Goal: Information Seeking & Learning: Learn about a topic

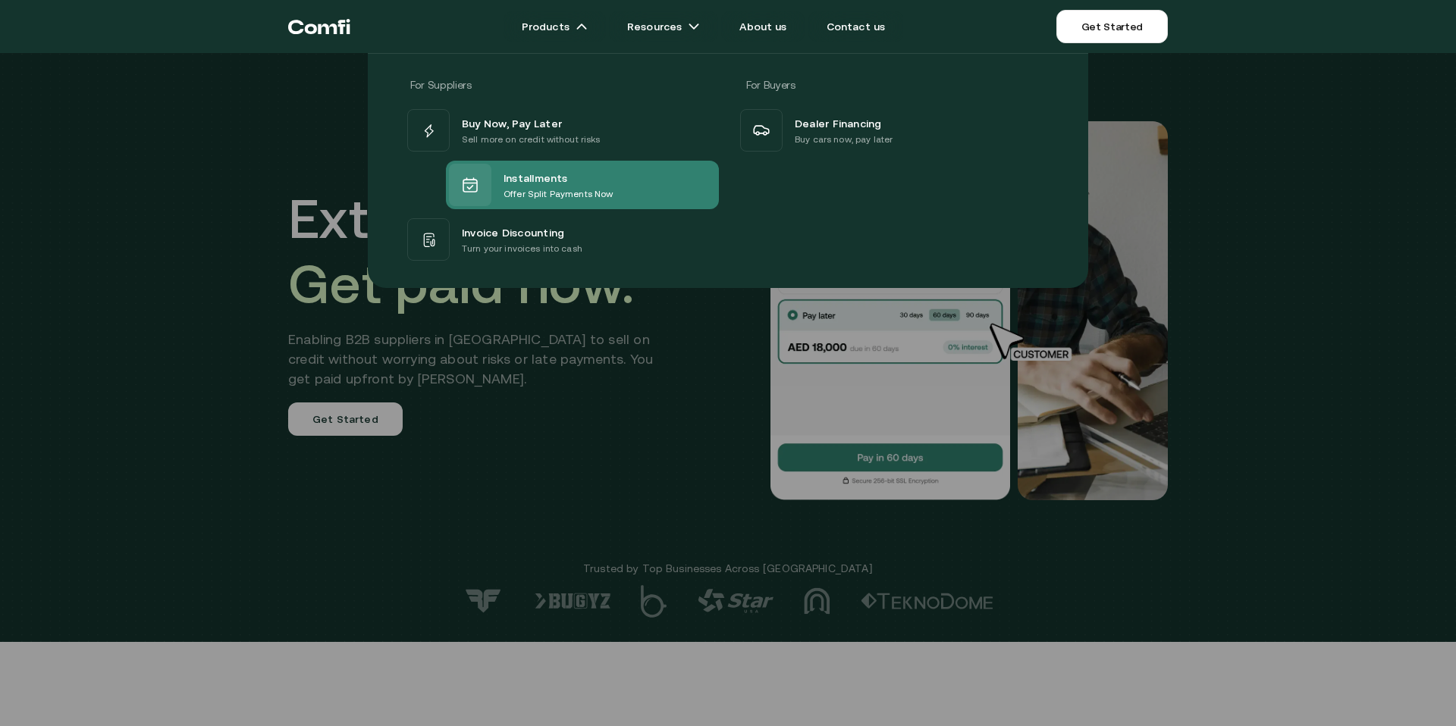
click at [509, 171] on span "Installments" at bounding box center [535, 177] width 64 height 18
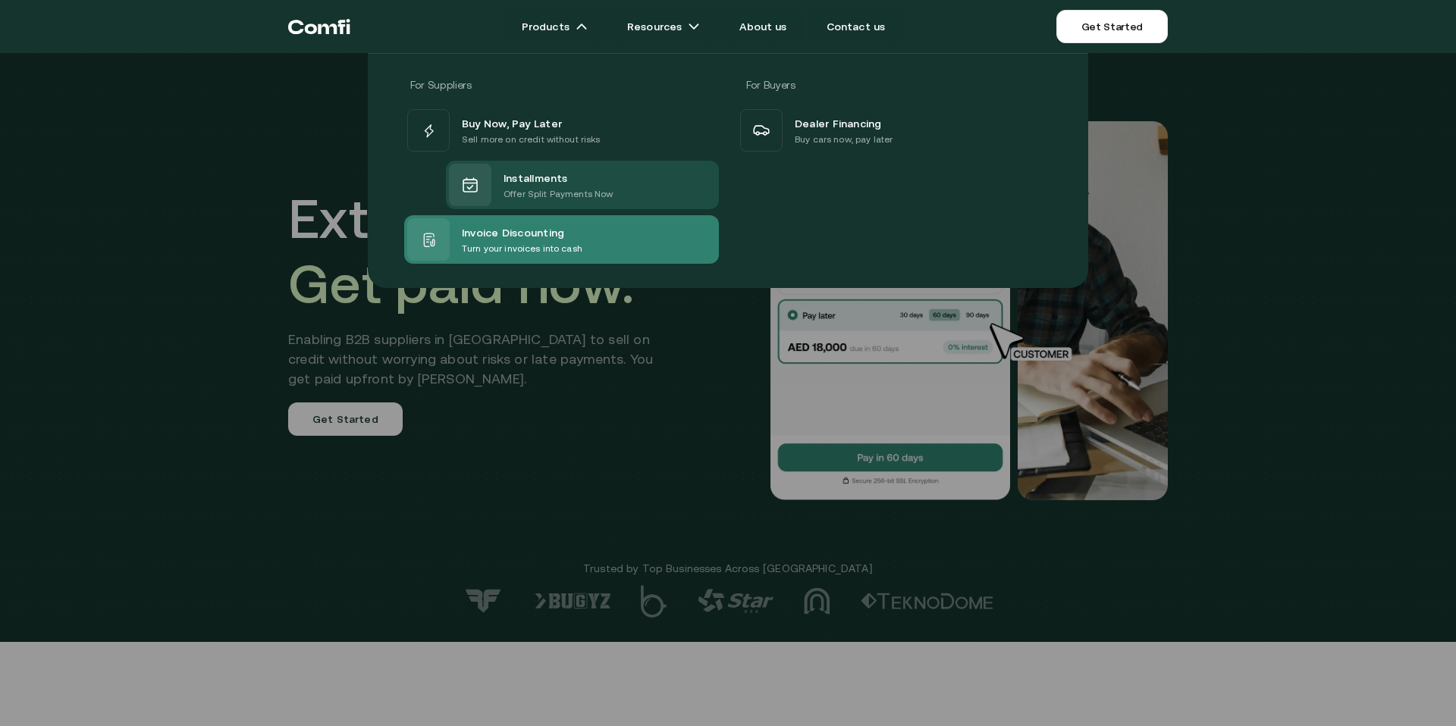
click at [501, 234] on span "Invoice Discounting" at bounding box center [513, 232] width 102 height 18
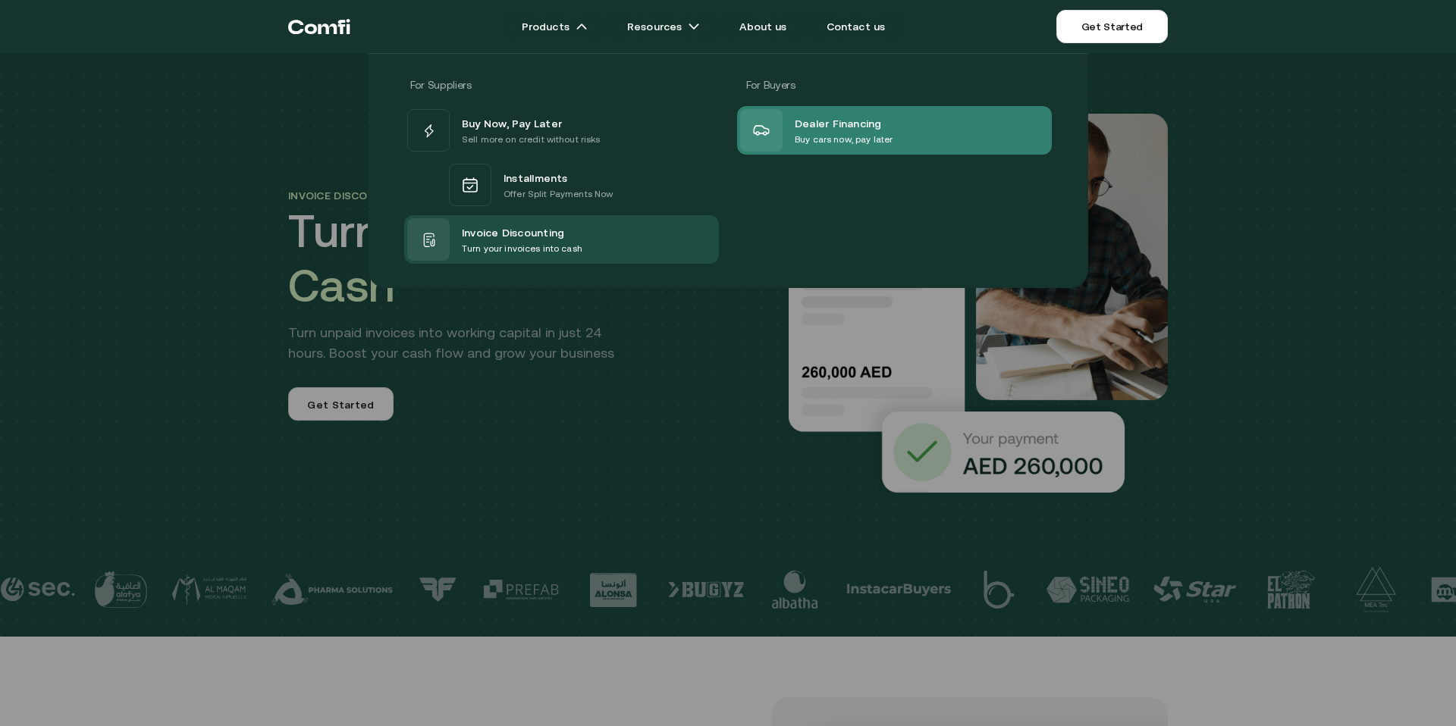
click at [800, 124] on span "Dealer Financing" at bounding box center [838, 123] width 87 height 18
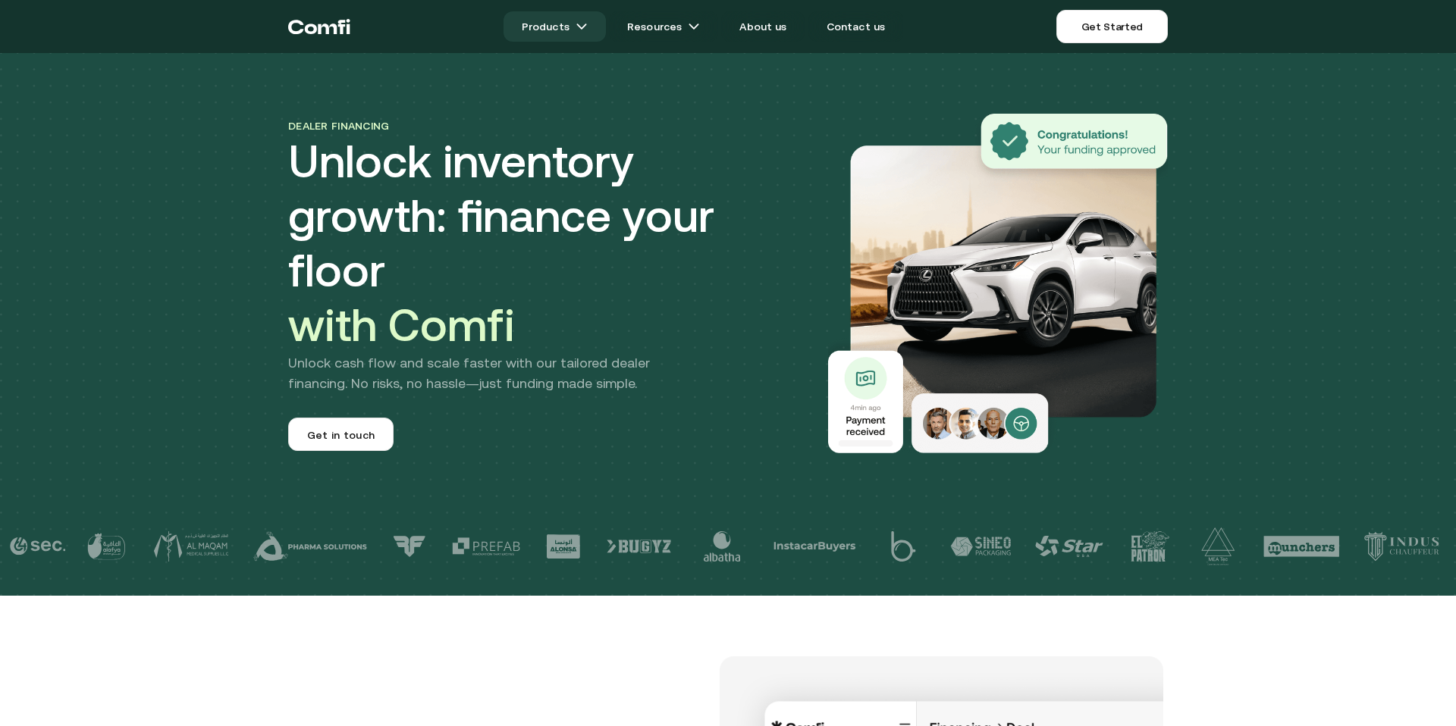
click at [588, 24] on img at bounding box center [582, 26] width 12 height 12
click at [584, 30] on img at bounding box center [582, 26] width 12 height 12
click at [579, 27] on link "Products" at bounding box center [554, 26] width 102 height 30
click at [566, 96] on div "Dealer financing Unlock inventory growth: finance your floor with Comfi Unlock …" at bounding box center [728, 253] width 910 height 400
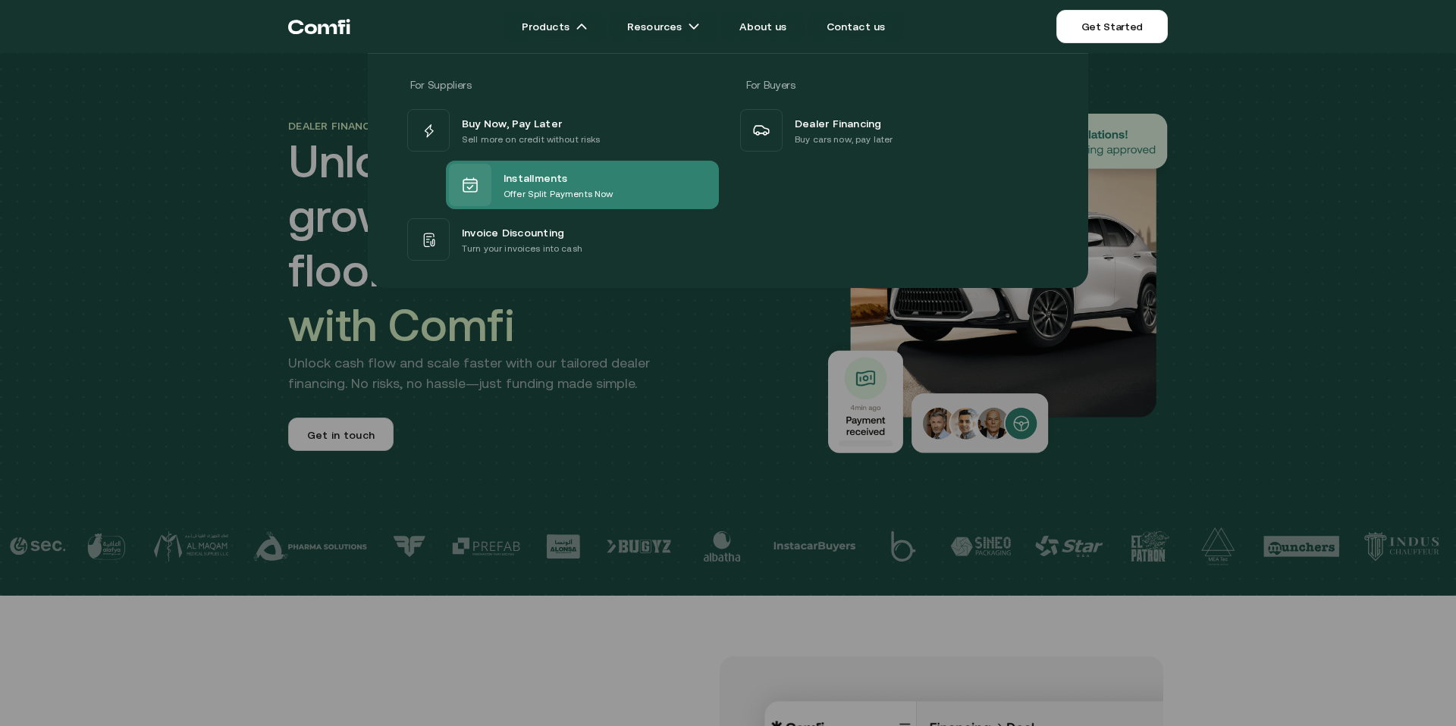
click at [513, 178] on span "Installments" at bounding box center [535, 177] width 64 height 18
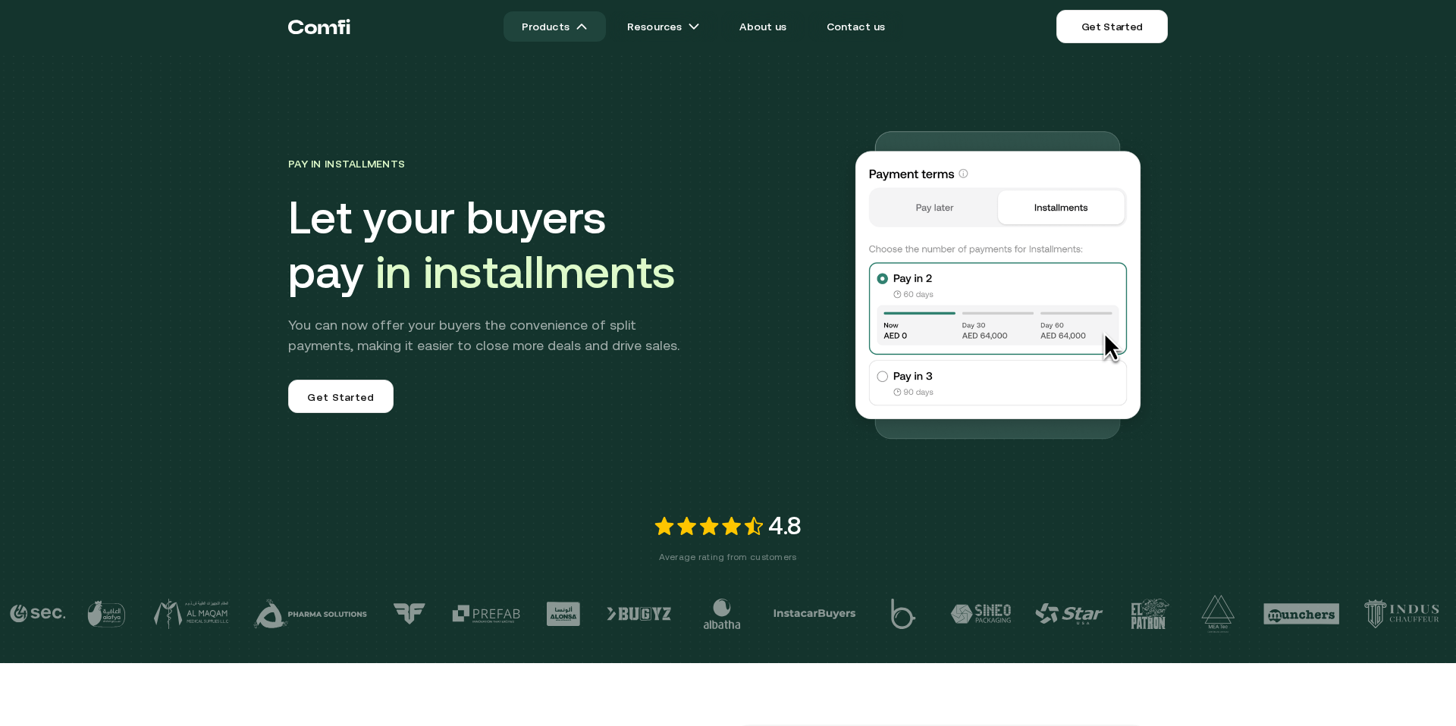
click at [560, 27] on link "Products" at bounding box center [554, 26] width 102 height 30
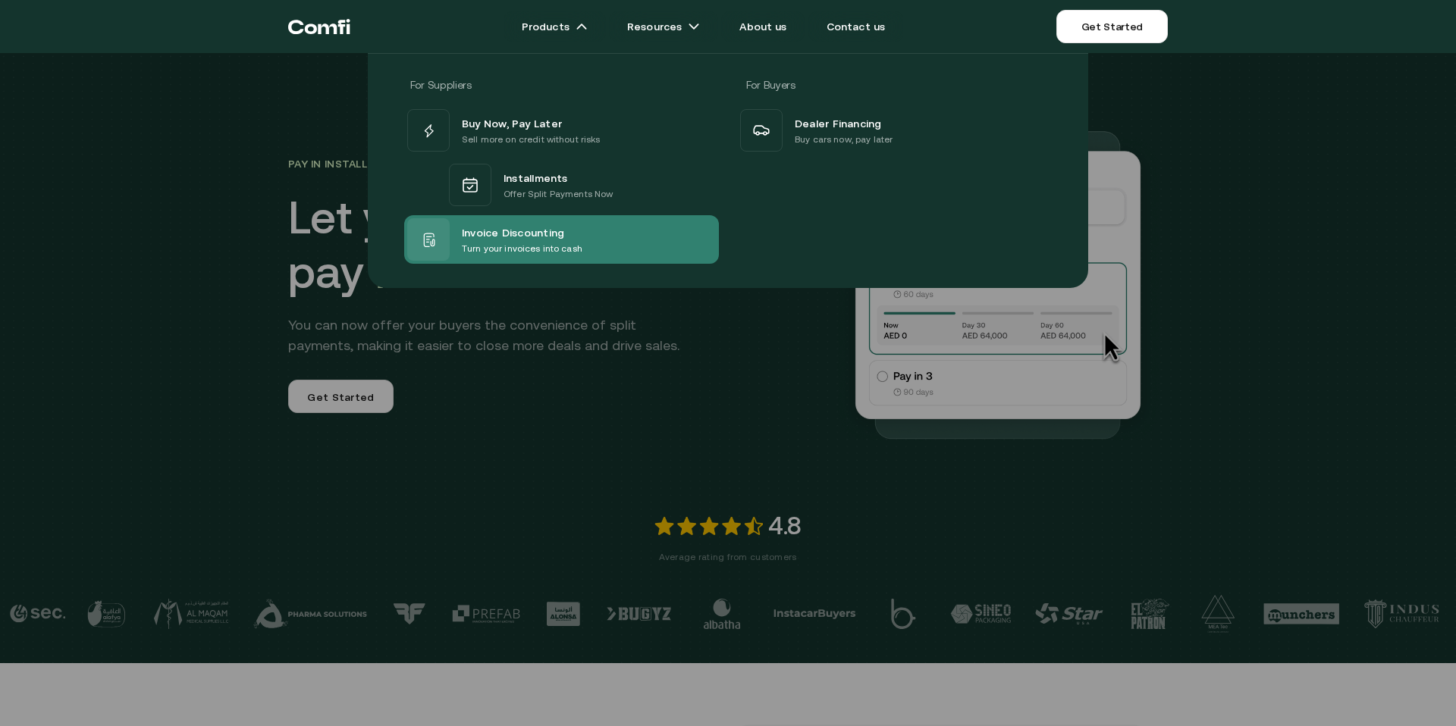
click at [510, 236] on span "Invoice Discounting" at bounding box center [513, 232] width 102 height 18
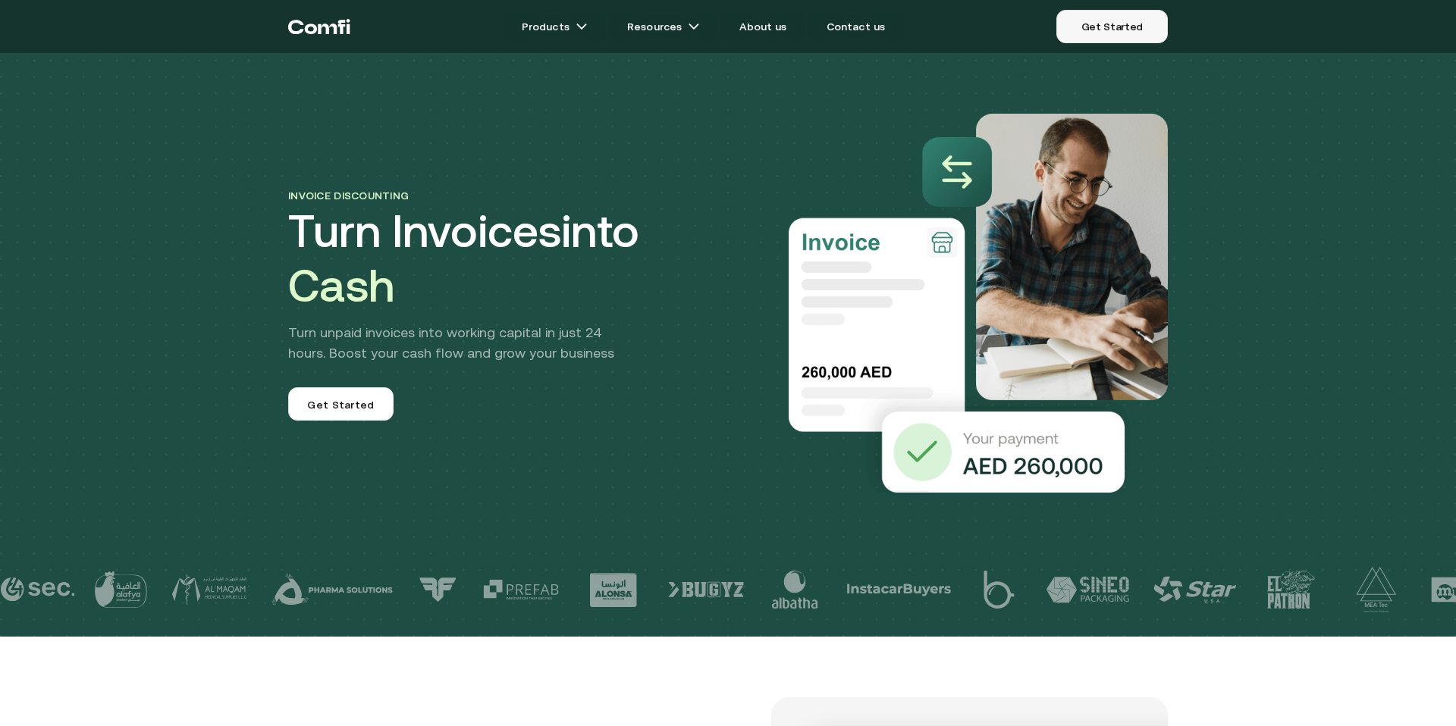
click at [1094, 33] on link "Get Started" at bounding box center [1111, 26] width 111 height 33
